Goal: Transaction & Acquisition: Purchase product/service

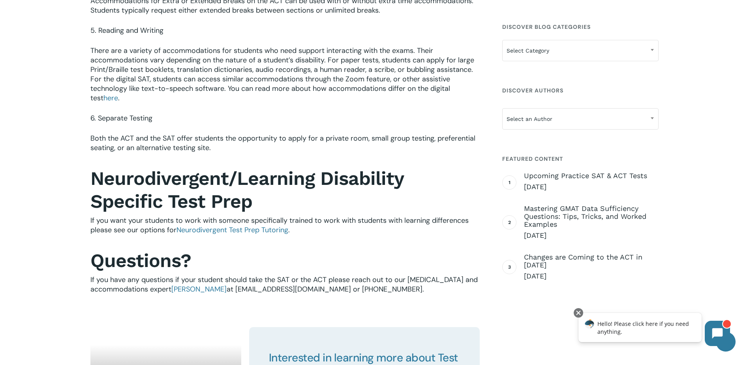
scroll to position [1185, 0]
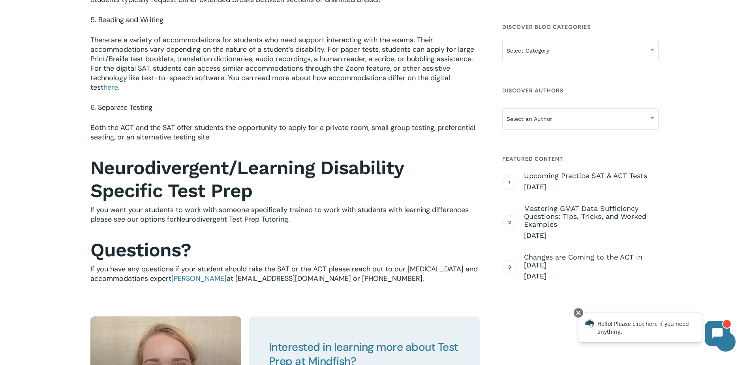
click at [220, 214] on span "Neurodivergent Test Prep Tutoring" at bounding box center [233, 218] width 112 height 9
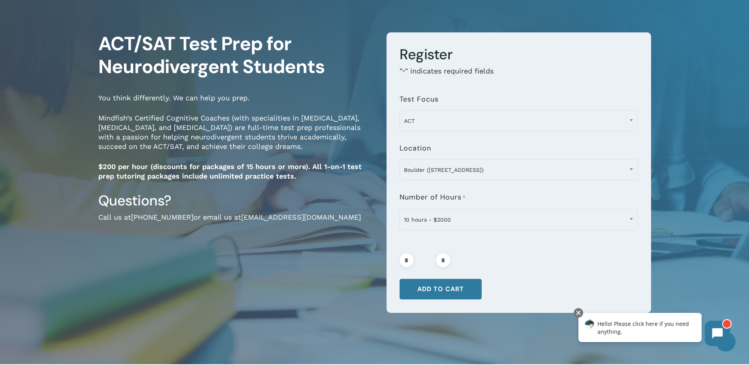
scroll to position [39, 0]
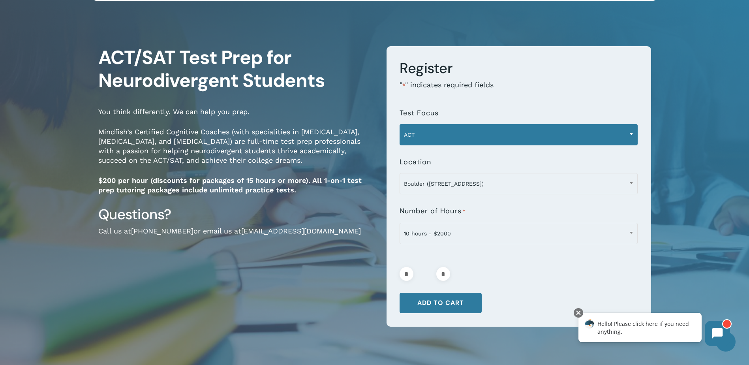
click at [425, 134] on span "ACT" at bounding box center [518, 134] width 237 height 17
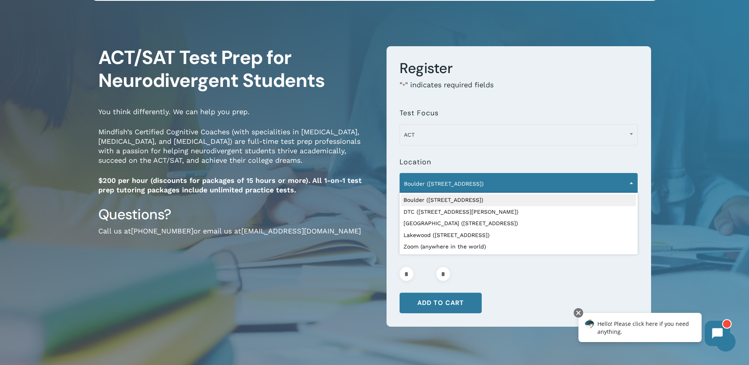
click at [524, 184] on span "Boulder (1320 Pearl St.)" at bounding box center [518, 183] width 237 height 17
select select "**********"
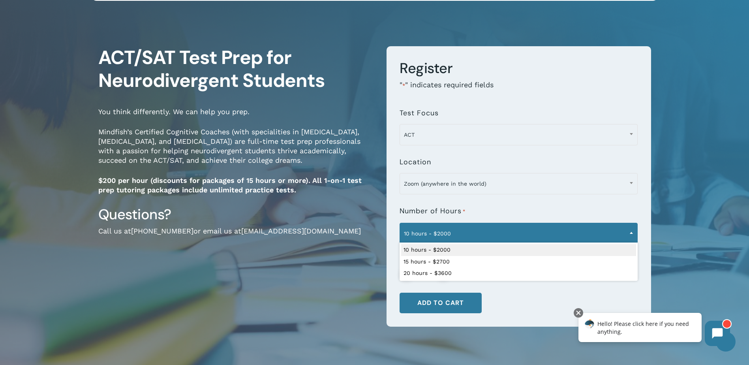
click at [449, 237] on span "10 hours - $2000" at bounding box center [518, 233] width 237 height 17
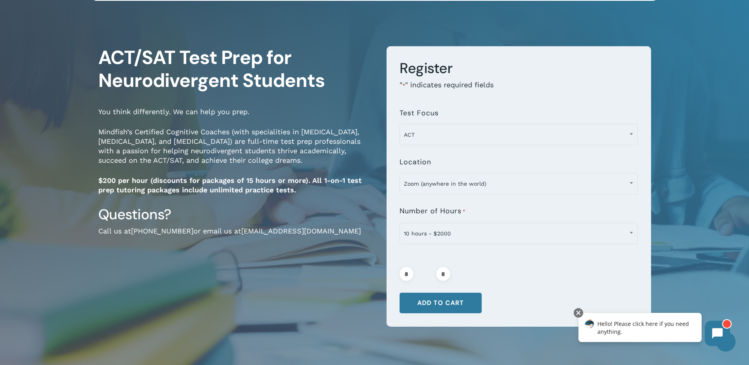
click at [394, 197] on form "**********" at bounding box center [519, 186] width 265 height 280
click at [449, 305] on button "Add to cart" at bounding box center [441, 303] width 82 height 21
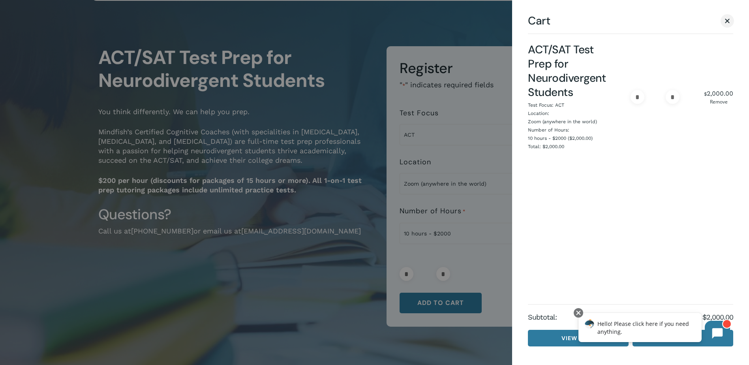
drag, startPoint x: 669, startPoint y: 222, endPoint x: 332, endPoint y: 49, distance: 378.4
click at [667, 221] on ul "ACT/SAT Test Prep for Neurodivergent Students Test Focus: ACT Location: Zoom (a…" at bounding box center [630, 167] width 205 height 273
